Goal: Transaction & Acquisition: Purchase product/service

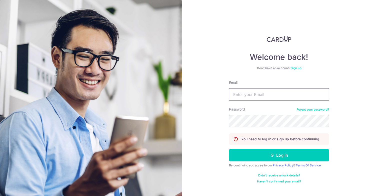
click at [258, 96] on input "Email" at bounding box center [279, 94] width 100 height 13
type input "takeshi.koga@hotmail.co.jp"
drag, startPoint x: 338, startPoint y: 72, endPoint x: 334, endPoint y: 73, distance: 4.3
click at [338, 72] on div "Welcome back! Don’t have an account? Sign up Email takeshi.koga@hotmail.co.jp P…" at bounding box center [279, 98] width 194 height 196
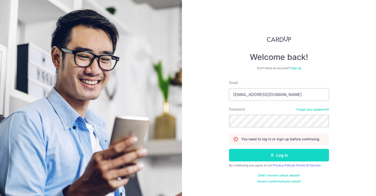
click at [287, 153] on button "Log in" at bounding box center [279, 155] width 100 height 13
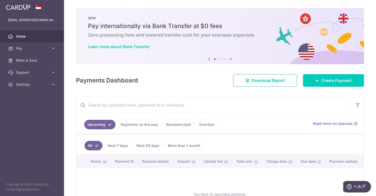
scroll to position [47, 0]
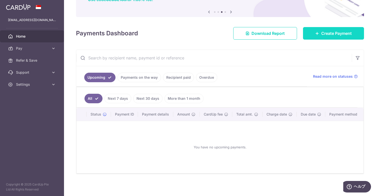
click at [330, 36] on span "Create Payment" at bounding box center [336, 33] width 31 height 6
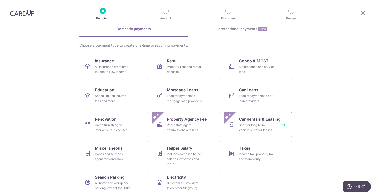
scroll to position [28, 0]
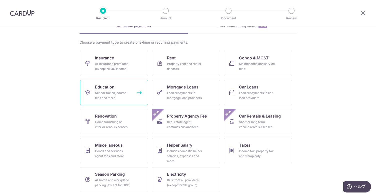
click at [124, 98] on div "School, tuition, course fees and more" at bounding box center [113, 95] width 36 height 10
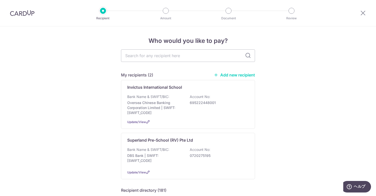
click at [232, 75] on link "Add new recipient" at bounding box center [234, 74] width 41 height 5
type input "Rush"
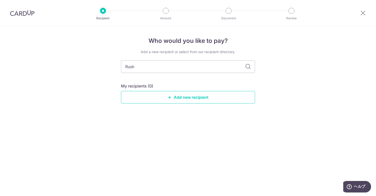
click at [105, 14] on div "Recipient" at bounding box center [103, 11] width 6 height 6
click at [150, 64] on input "Rush" at bounding box center [188, 66] width 134 height 13
type input "R"
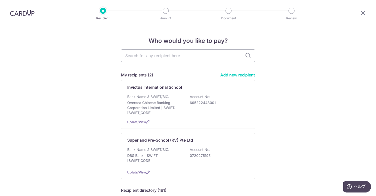
click at [232, 74] on link "Add new recipient" at bounding box center [234, 74] width 41 height 5
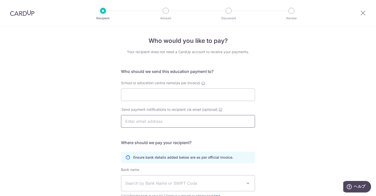
click at [181, 122] on input "text" at bounding box center [188, 121] width 134 height 13
paste input "finance@sg.rushowl.app"
type input "finance@sg.rushowl.app"
click at [163, 95] on input "School or education centre name(as per invoice)" at bounding box center [188, 94] width 134 height 13
click at [285, 95] on div "Who would you like to pay? Your recipient does not need a CardUp account to rec…" at bounding box center [188, 145] width 376 height 238
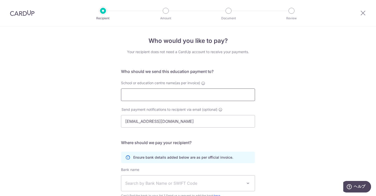
click at [206, 98] on input "School or education centre name(as per invoice)" at bounding box center [188, 94] width 134 height 13
paste input "RushOwl Singapore Pte. Ltd"
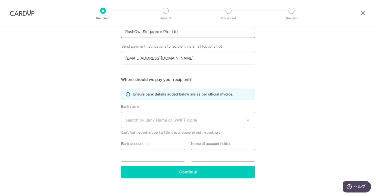
scroll to position [68, 0]
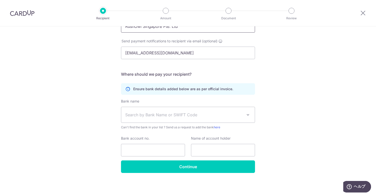
type input "RushOwl Singapore Pte. Ltd"
click at [172, 116] on span "Search by Bank Name or SWIFT Code" at bounding box center [184, 115] width 118 height 6
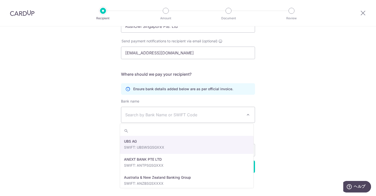
type input "OVERSEA-CHINESE BANKING CORPORATION LIMITED SINGAPORE"
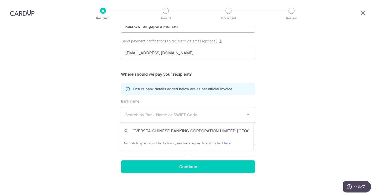
scroll to position [0, 12]
click at [238, 135] on input "OVERSEA-CHINESE BANKING CORPORATION LIMITED SINGAPORE" at bounding box center [187, 131] width 134 height 10
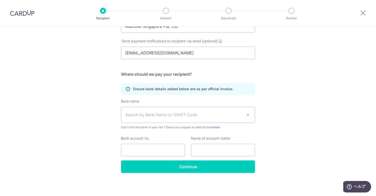
click at [269, 116] on div "Who would you like to pay? Your recipient does not need a CardUp account to rec…" at bounding box center [188, 77] width 376 height 238
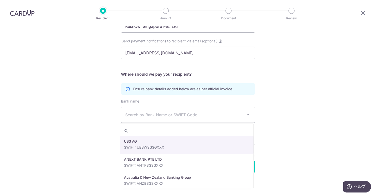
click at [240, 112] on span "Search by Bank Name or SWIFT Code" at bounding box center [184, 115] width 118 height 6
click at [272, 109] on div "Who would you like to pay? Your recipient does not need a CardUp account to rec…" at bounding box center [188, 77] width 376 height 238
click at [236, 116] on span "Search by Bank Name or SWIFT Code" at bounding box center [184, 115] width 118 height 6
click at [147, 113] on span "Search by Bank Name or SWIFT Code" at bounding box center [184, 115] width 118 height 6
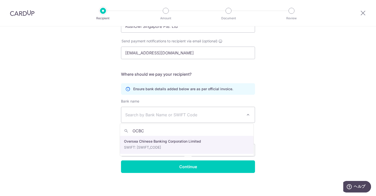
type input "OCBC"
select select "12"
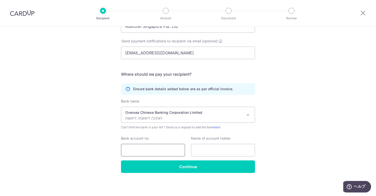
click at [158, 144] on input "Bank account no." at bounding box center [153, 150] width 64 height 13
paste input "RUSHOWL SINGAPORE PTE. LTD."
type input "RUSHOWL SINGAPORE PTE. LTD."
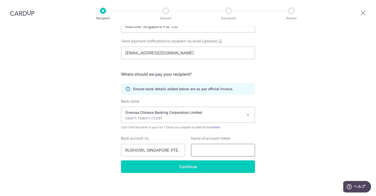
click at [220, 149] on input "text" at bounding box center [223, 150] width 64 height 13
click at [204, 147] on input "text" at bounding box center [223, 150] width 64 height 13
paste input "595259847001"
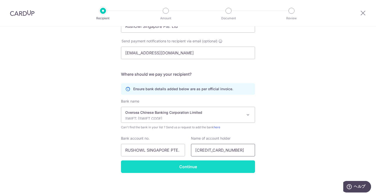
type input "595259847001"
click at [243, 160] on input "Continue" at bounding box center [188, 166] width 134 height 13
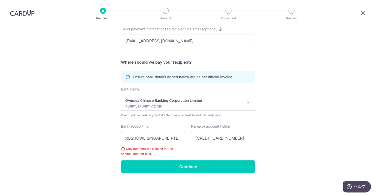
drag, startPoint x: 179, startPoint y: 140, endPoint x: 114, endPoint y: 137, distance: 65.1
click at [114, 137] on div "Who would you like to pay? Your recipient does not need a CardUp account to rec…" at bounding box center [188, 71] width 376 height 250
type input "L"
paste input "595259847001"
type input "595259847001"
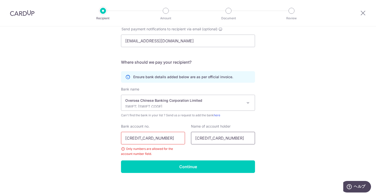
drag, startPoint x: 231, startPoint y: 137, endPoint x: 184, endPoint y: 135, distance: 46.8
click at [184, 135] on div "Bank account no. 595259847001 Only numbers are allowed for the account number f…" at bounding box center [188, 140] width 140 height 33
click at [229, 134] on input "text" at bounding box center [223, 138] width 64 height 13
paste input "RUSHOWL SINGAPORE PTE. LTD."
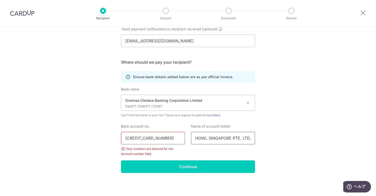
type input "RUSHOWL SINGAPORE PTE. LTD."
click at [280, 154] on div "Who would you like to pay? Your recipient does not need a CardUp account to rec…" at bounding box center [188, 71] width 376 height 250
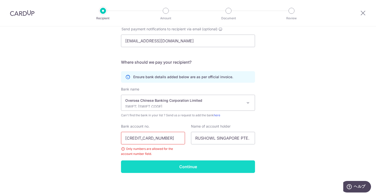
click at [244, 168] on input "Continue" at bounding box center [188, 166] width 134 height 13
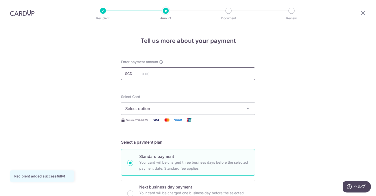
click at [224, 76] on input "text" at bounding box center [188, 73] width 134 height 13
click at [233, 73] on input "1133.60" at bounding box center [188, 73] width 134 height 13
type input "1,133.60"
click at [203, 110] on span "Select option" at bounding box center [183, 108] width 117 height 6
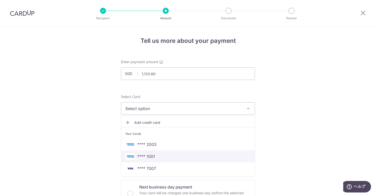
drag, startPoint x: 198, startPoint y: 155, endPoint x: 227, endPoint y: 127, distance: 40.0
click at [198, 155] on span "**** 1001" at bounding box center [188, 156] width 126 height 6
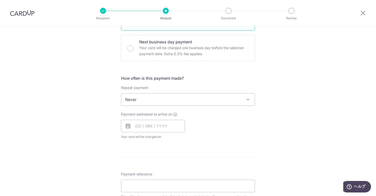
scroll to position [150, 0]
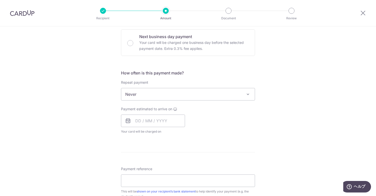
click at [199, 96] on span "Never" at bounding box center [188, 94] width 134 height 12
click at [263, 69] on div "Tell us more about your payment Enter payment amount SGD 1,133.60 1133.60 Recip…" at bounding box center [188, 102] width 376 height 452
click at [177, 119] on input "text" at bounding box center [153, 120] width 64 height 13
click at [233, 131] on div "Payment estimated to arrive on Prev Next Sep Oct Nov Dec 2025 2026 2027 2028 20…" at bounding box center [188, 120] width 140 height 28
click at [186, 120] on div "Payment estimated to arrive on Prev Next Sep Oct Nov Dec 2025 2026 2027 2028 20…" at bounding box center [153, 120] width 70 height 28
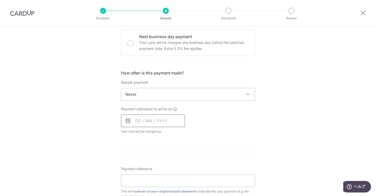
click at [180, 120] on input "text" at bounding box center [153, 120] width 64 height 13
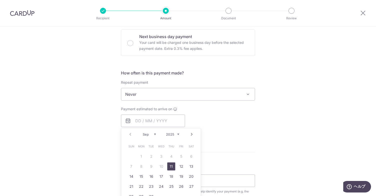
click at [176, 134] on select "2025 2026 2027 2028 2029 2030 2031 2032 2033 2034 2035" at bounding box center [172, 134] width 13 height 4
click at [154, 133] on select "Jan Feb Mar Apr May Jun Jul Aug Sep Oct Nov Dec" at bounding box center [149, 134] width 13 height 4
click at [222, 144] on form "Enter payment amount SGD 1,133.60 1133.60 Recipient added successfully! Select …" at bounding box center [188, 107] width 134 height 396
click at [162, 122] on input "text" at bounding box center [153, 120] width 64 height 13
click at [177, 134] on select "2025 2026 2027 2028 2029 2030 2031 2032 2033 2034 2035" at bounding box center [172, 134] width 13 height 4
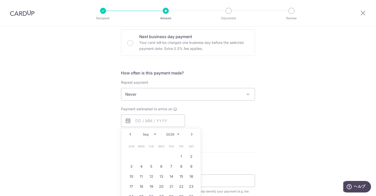
click at [152, 132] on select "Jan Feb Mar Apr May Jun Jul Aug Sep Oct Nov Dec" at bounding box center [149, 134] width 13 height 4
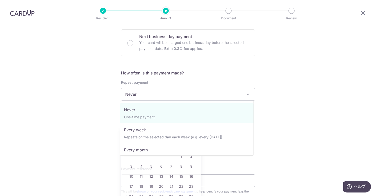
click at [168, 96] on span "Never" at bounding box center [188, 94] width 134 height 12
click at [281, 86] on div "Tell us more about your payment Enter payment amount SGD 1,133.60 1133.60 Recip…" at bounding box center [188, 102] width 376 height 452
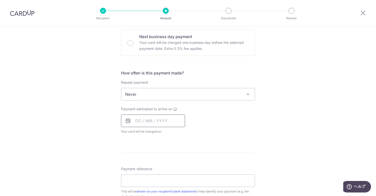
click at [167, 120] on input "text" at bounding box center [153, 120] width 64 height 13
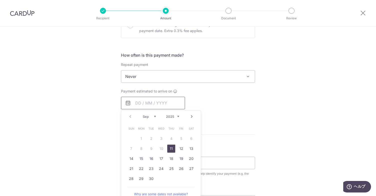
scroll to position [175, 0]
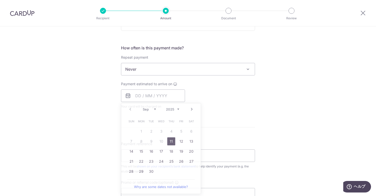
click at [238, 134] on form "Enter payment amount SGD 1,133.60 1133.60 Recipient added successfully! Select …" at bounding box center [188, 82] width 134 height 396
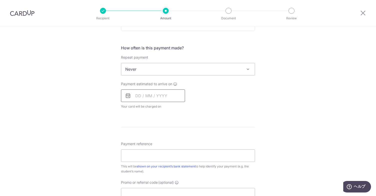
click at [173, 97] on input "text" at bounding box center [153, 95] width 64 height 13
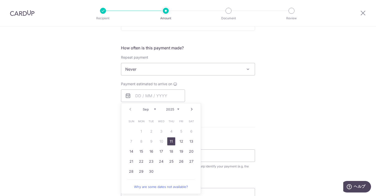
click at [171, 141] on link "11" at bounding box center [171, 141] width 8 height 8
type input "[DATE]"
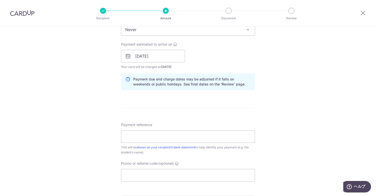
scroll to position [225, 0]
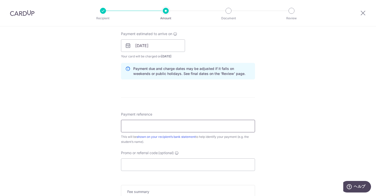
click at [203, 131] on input "Payment reference" at bounding box center [188, 126] width 134 height 13
click at [217, 109] on form "Enter payment amount SGD 1,133.60 1133.60 Recipient added successfully! Select …" at bounding box center [188, 42] width 134 height 416
click at [212, 123] on input "Payment reference" at bounding box center [188, 126] width 134 height 13
click at [162, 125] on input "Hiroto Koga Invictus Year1" at bounding box center [188, 126] width 134 height 13
type input "[PERSON_NAME] Invictus Dempsy Year1"
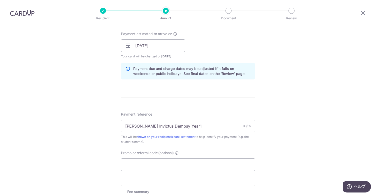
click at [283, 148] on div "Tell us more about your payment Enter payment amount SGD 1,133.60 1133.60 Recip…" at bounding box center [188, 37] width 376 height 473
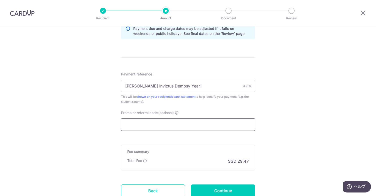
scroll to position [302, 0]
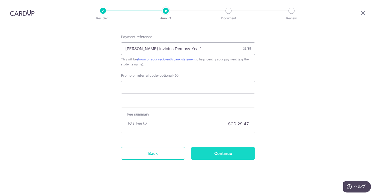
click at [218, 150] on input "Continue" at bounding box center [223, 153] width 64 height 13
type input "Create Schedule"
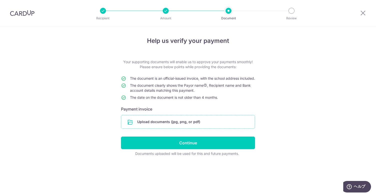
click at [196, 128] on input "file" at bounding box center [188, 121] width 134 height 13
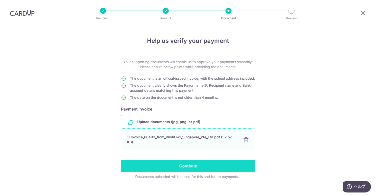
click at [215, 169] on input "Continue" at bounding box center [188, 165] width 134 height 13
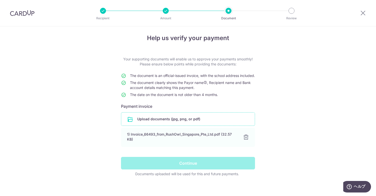
scroll to position [11, 0]
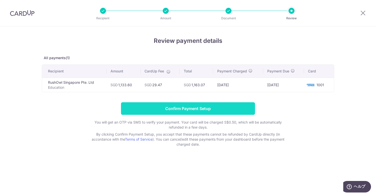
click at [237, 108] on input "Confirm Payment Setup" at bounding box center [188, 108] width 134 height 13
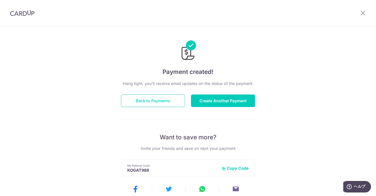
click at [169, 97] on button "Back to Payments" at bounding box center [153, 100] width 64 height 13
